Goal: Information Seeking & Learning: Learn about a topic

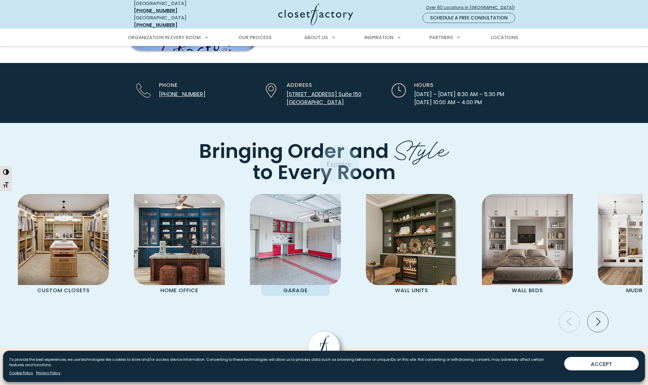
scroll to position [1660, 0]
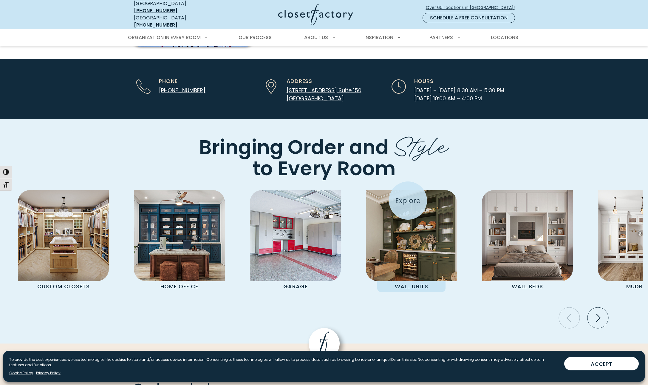
click at [408, 200] on img "Pages Gallery" at bounding box center [411, 235] width 91 height 91
click at [409, 190] on img "Pages Gallery" at bounding box center [411, 235] width 91 height 91
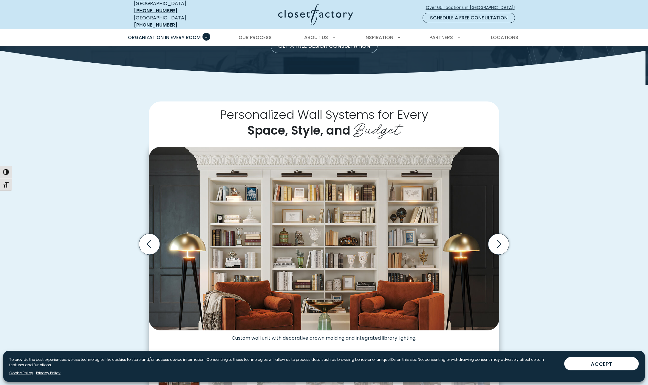
scroll to position [114, 0]
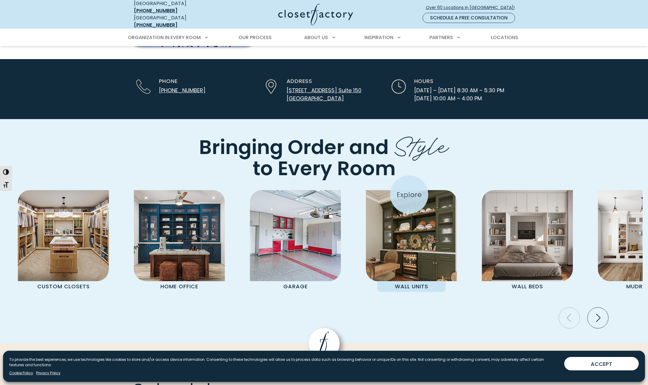
click at [409, 194] on img "Pages Gallery" at bounding box center [411, 235] width 91 height 91
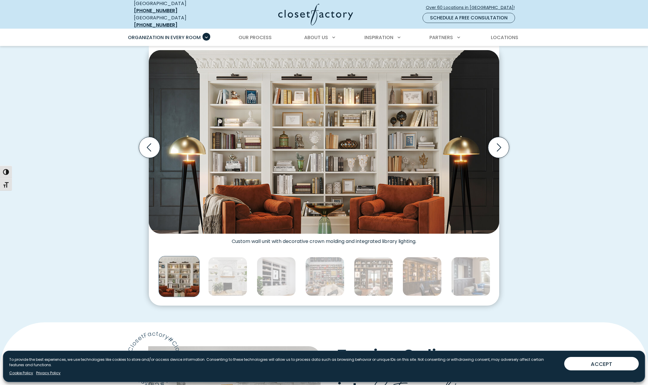
scroll to position [232, 0]
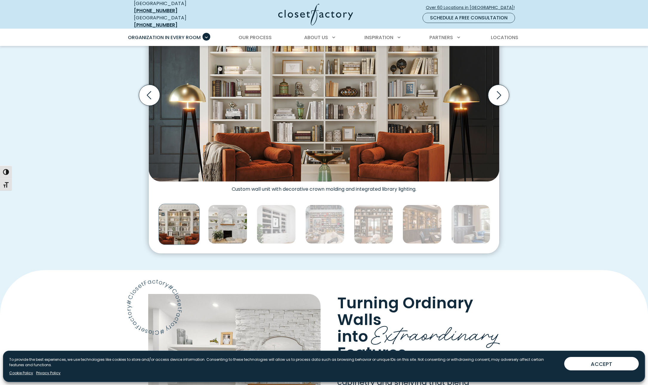
click at [231, 228] on img "Thumbnail Gallery" at bounding box center [227, 224] width 39 height 39
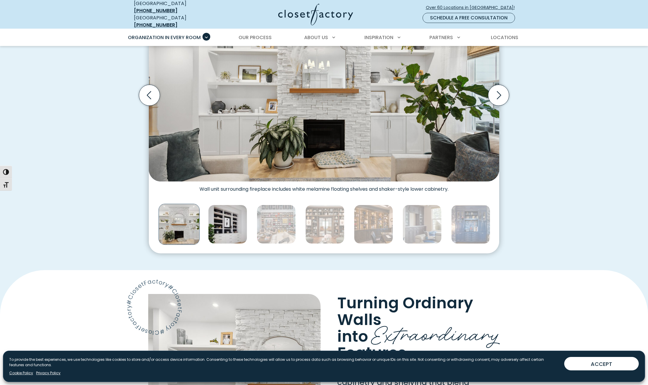
click at [241, 224] on img "Thumbnail Gallery" at bounding box center [227, 224] width 39 height 39
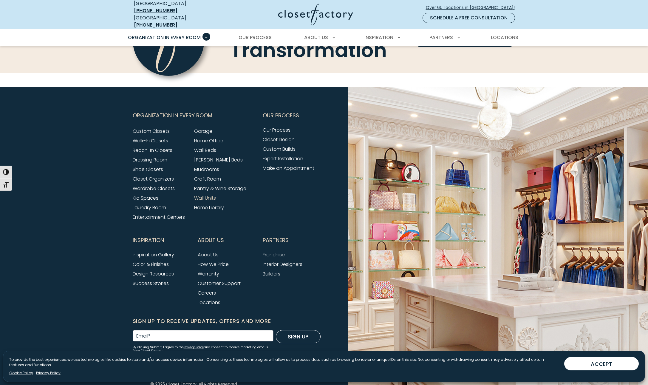
scroll to position [1943, 0]
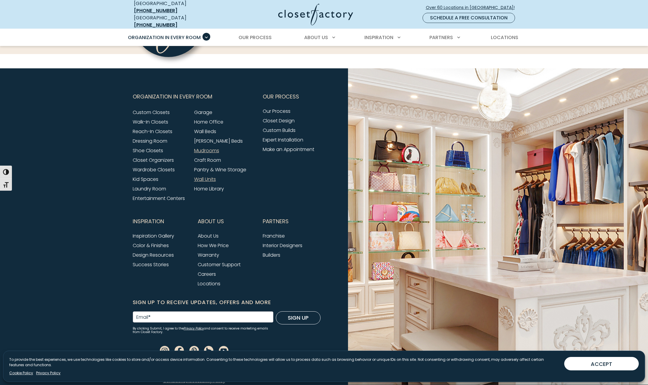
click at [199, 147] on link "Mudrooms" at bounding box center [206, 150] width 25 height 7
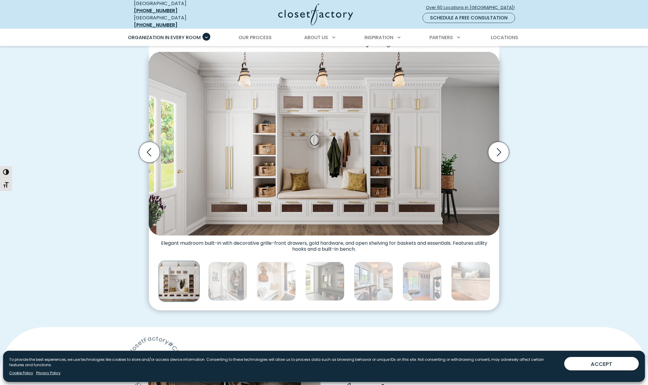
scroll to position [232, 0]
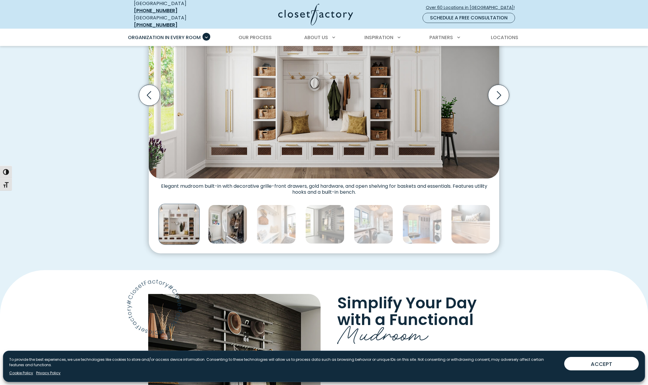
click at [235, 219] on img "Thumbnail Gallery" at bounding box center [227, 224] width 39 height 39
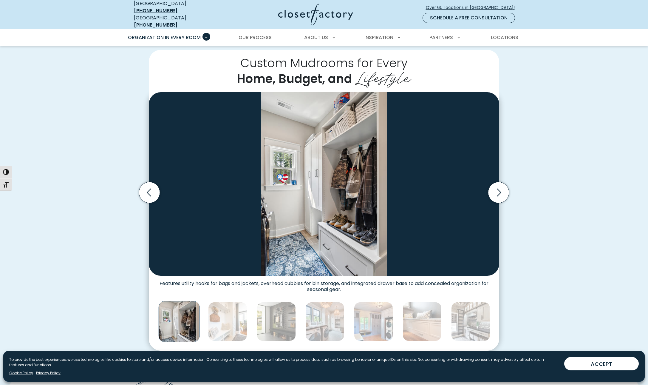
scroll to position [0, 0]
